Goal: Information Seeking & Learning: Learn about a topic

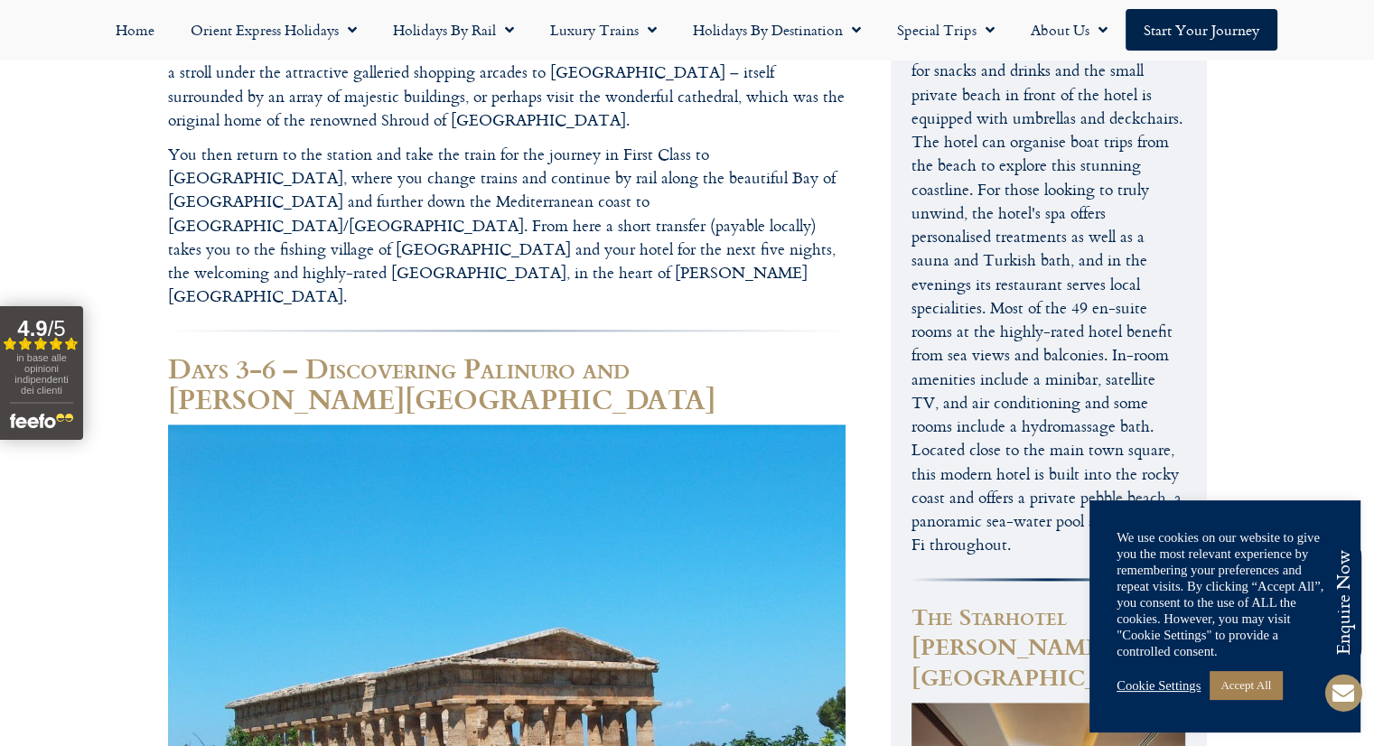
scroll to position [1535, 0]
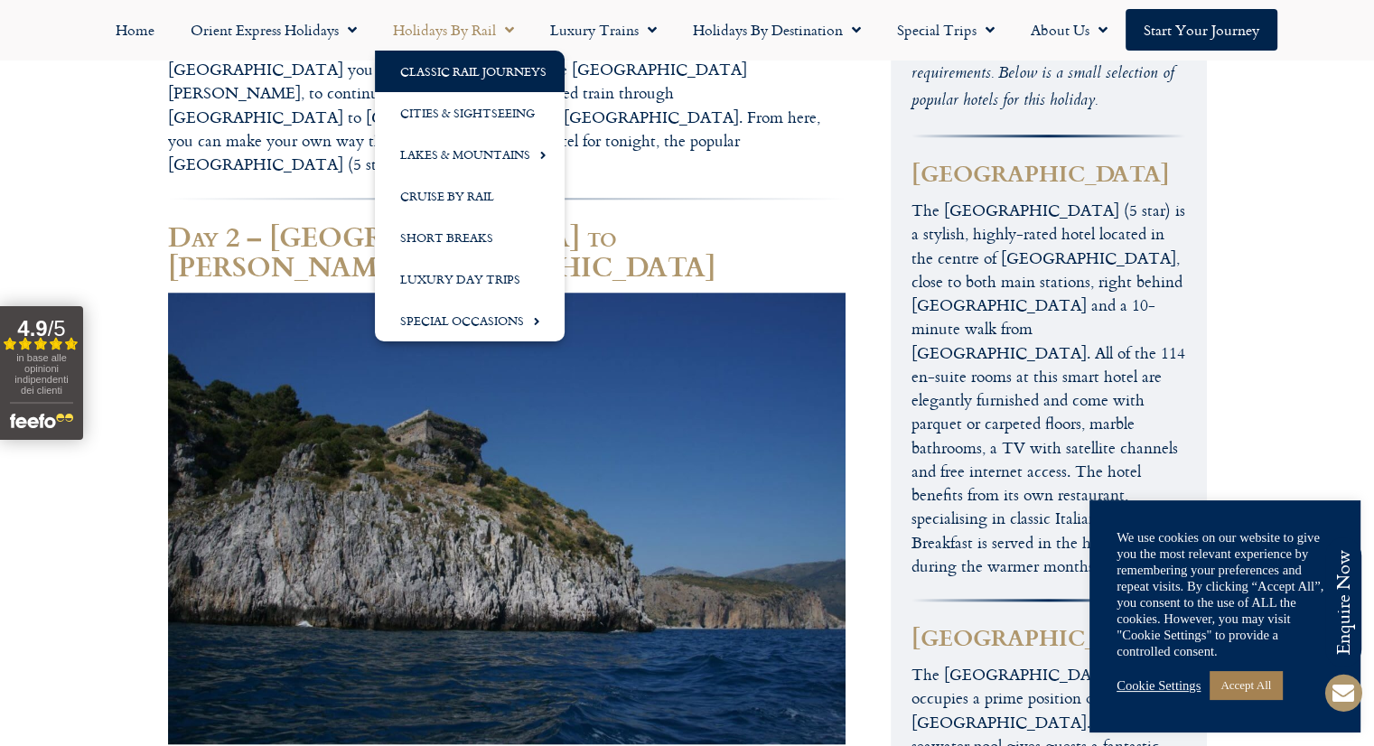
click at [517, 75] on link "Classic Rail Journeys" at bounding box center [470, 72] width 190 height 42
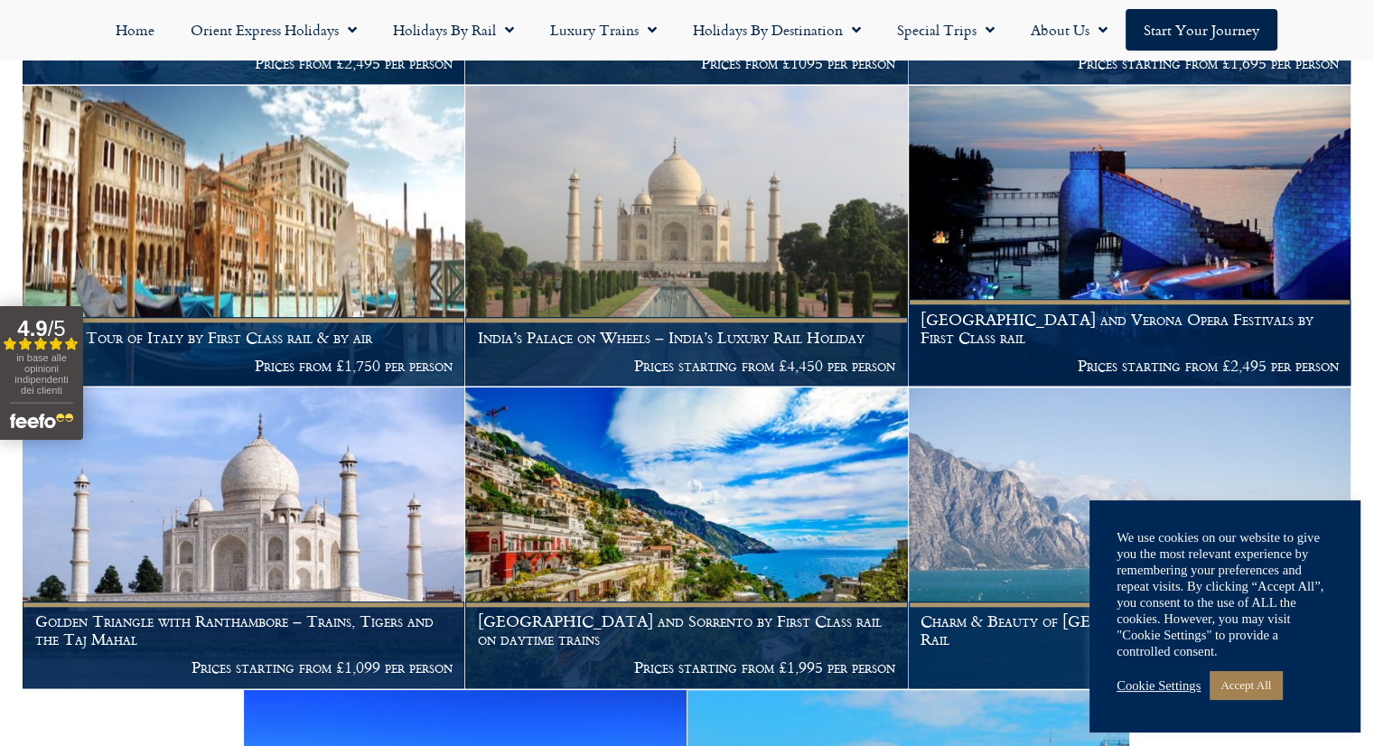
scroll to position [1265, 0]
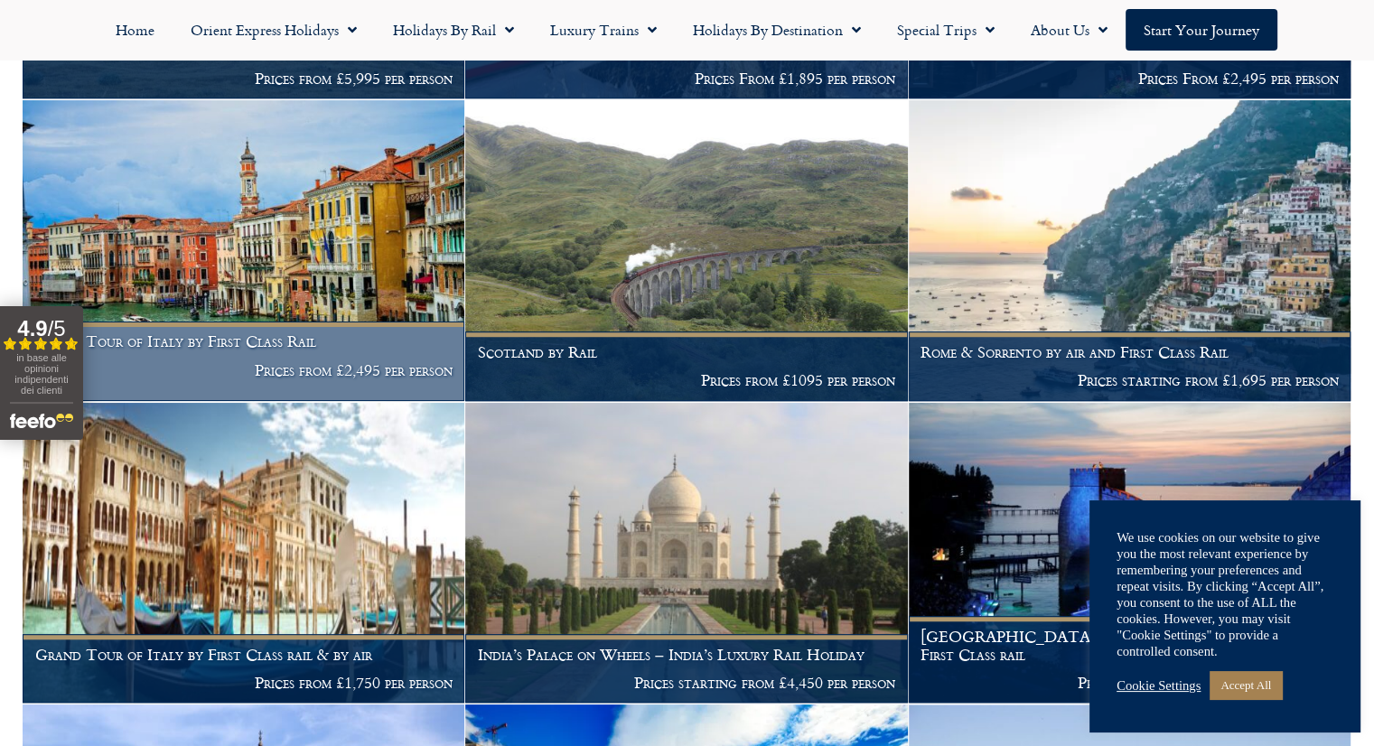
click at [204, 219] on img at bounding box center [244, 250] width 442 height 301
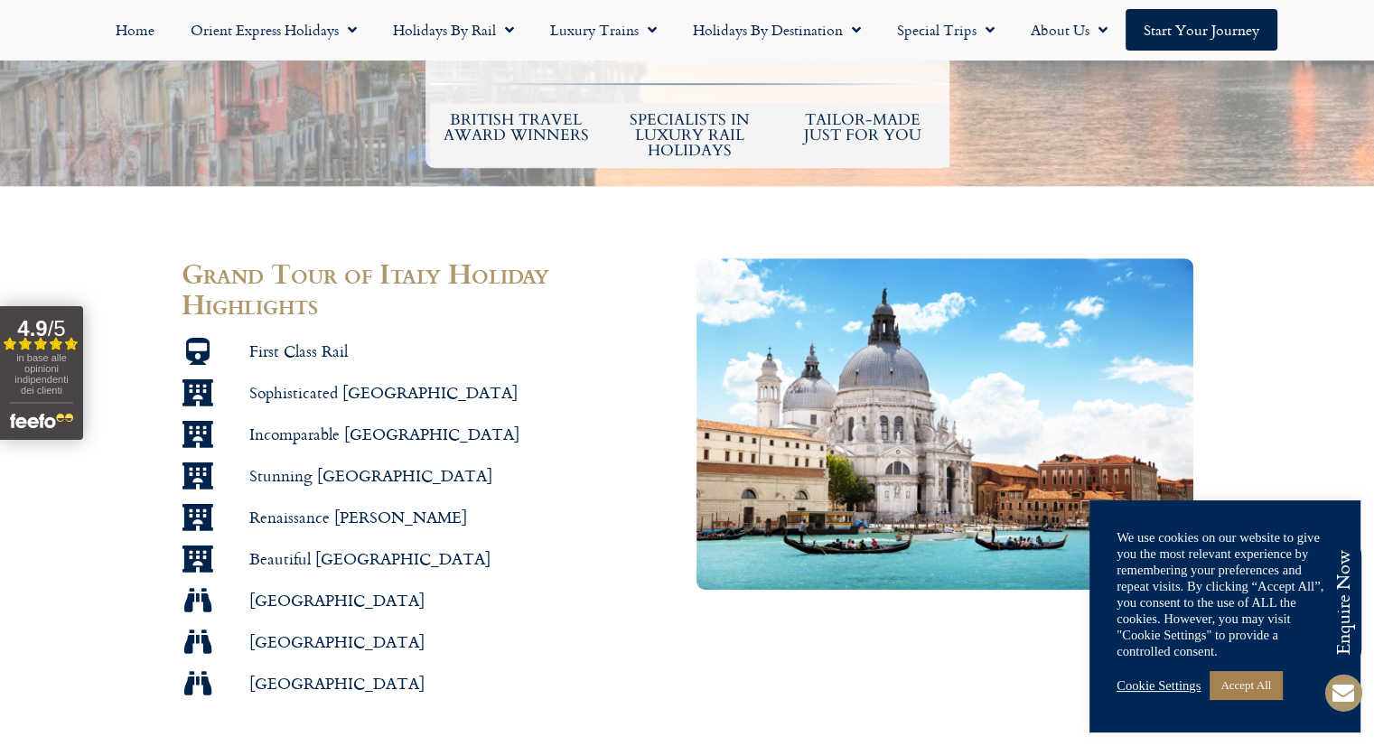
scroll to position [994, 0]
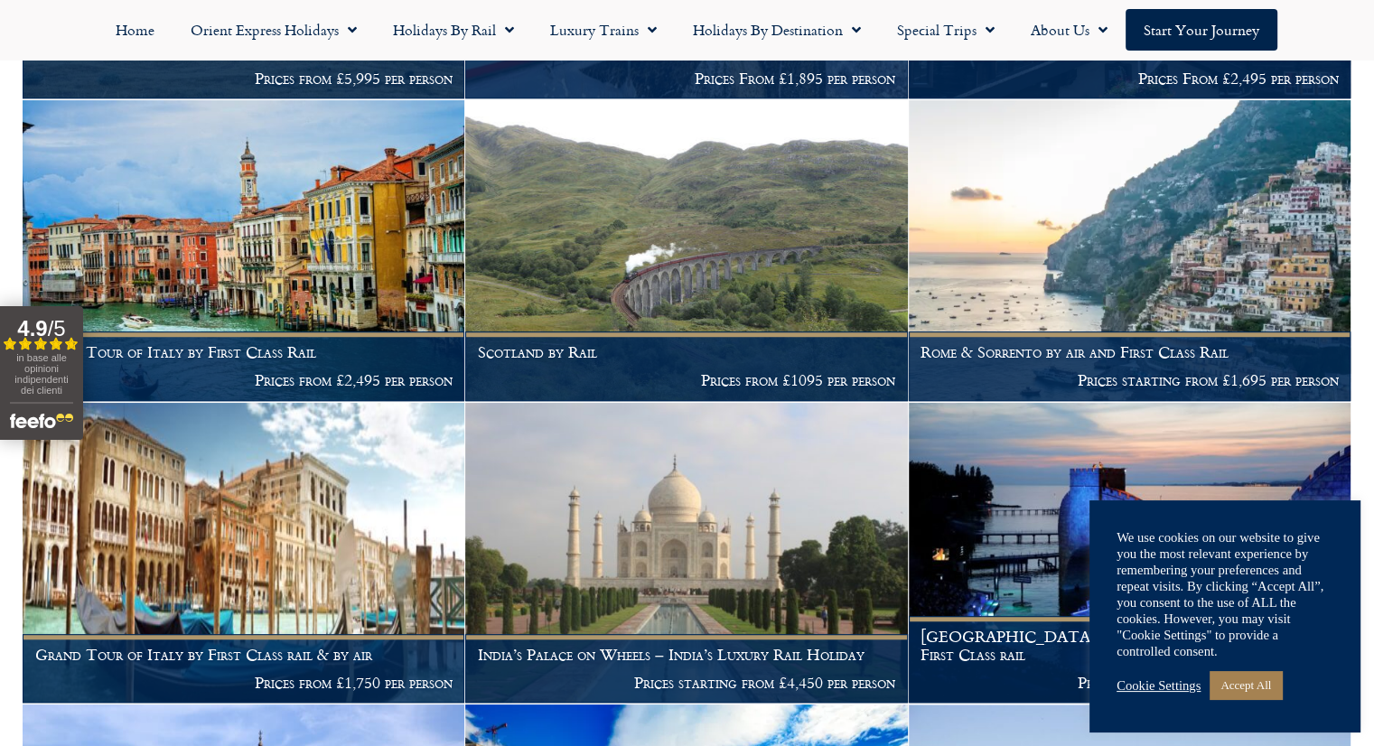
scroll to position [1265, 0]
